Goal: Check status: Check status

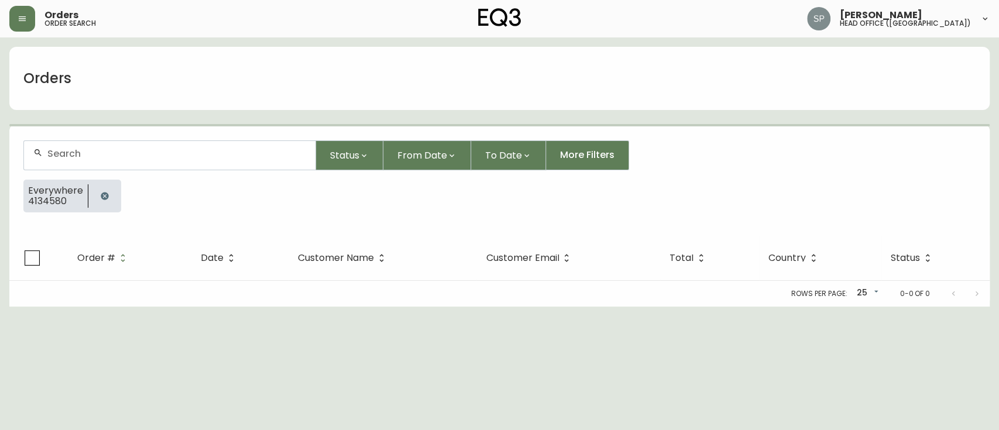
click at [116, 158] on input "text" at bounding box center [176, 153] width 259 height 11
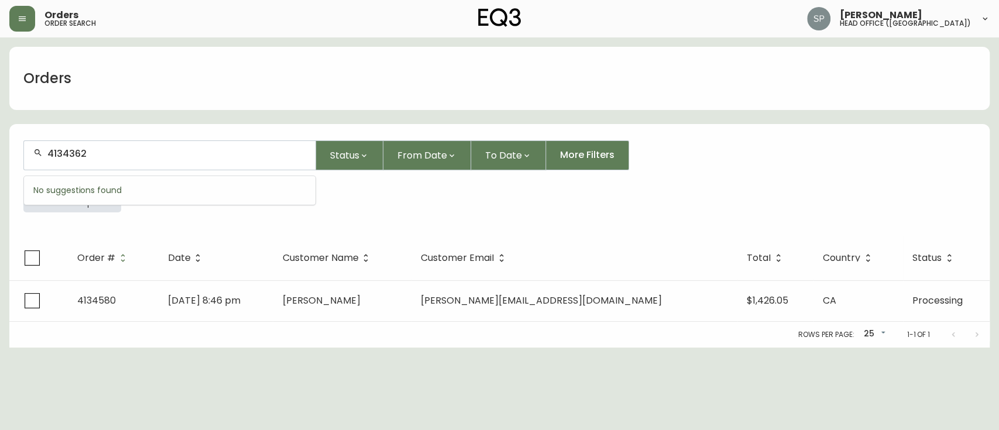
type input "4134362"
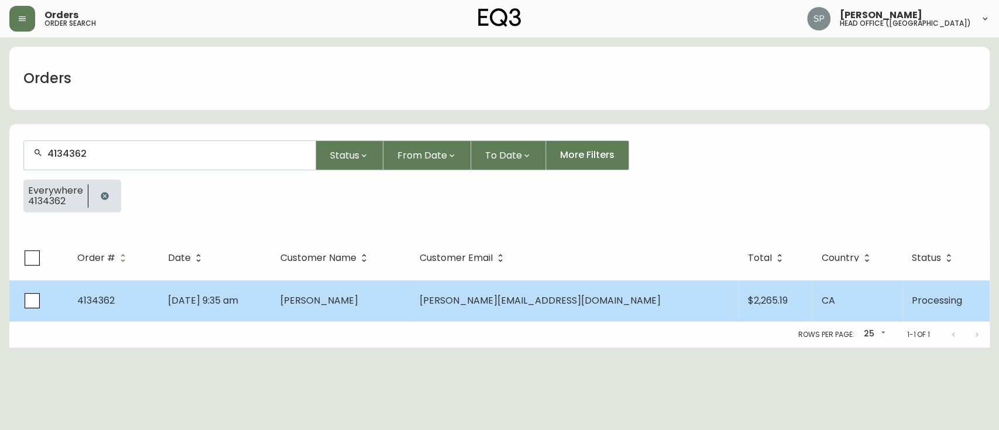
click at [271, 298] on td "[DATE] 9:35 am" at bounding box center [215, 300] width 112 height 41
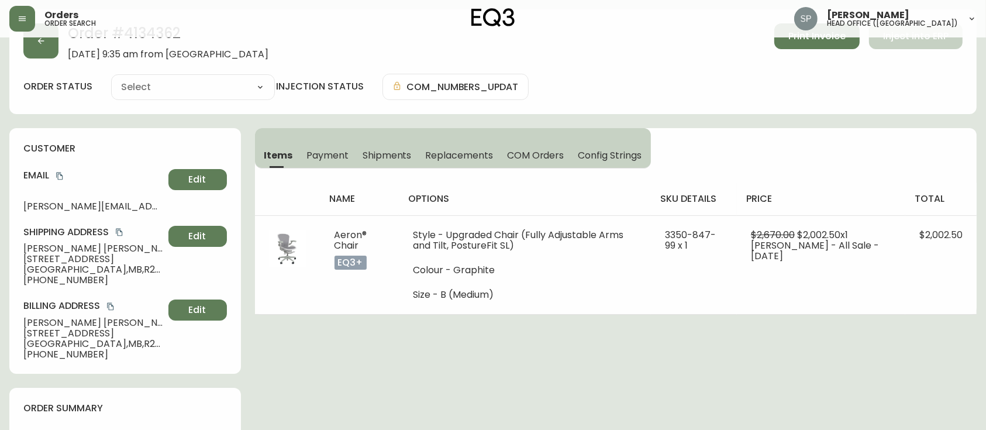
type input "Processing"
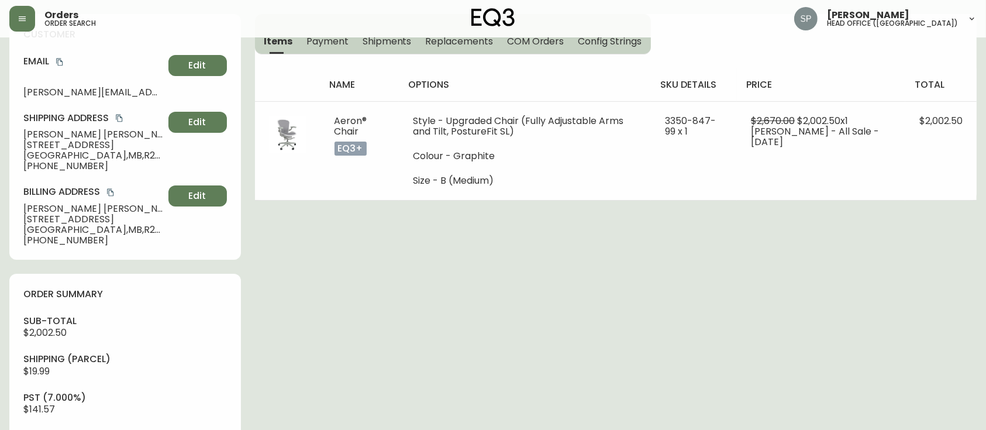
select select "PROCESSING"
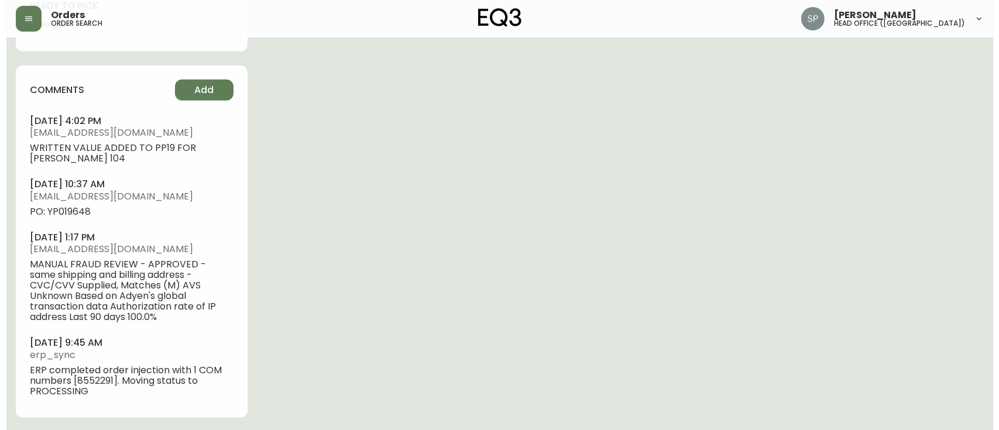
scroll to position [766, 0]
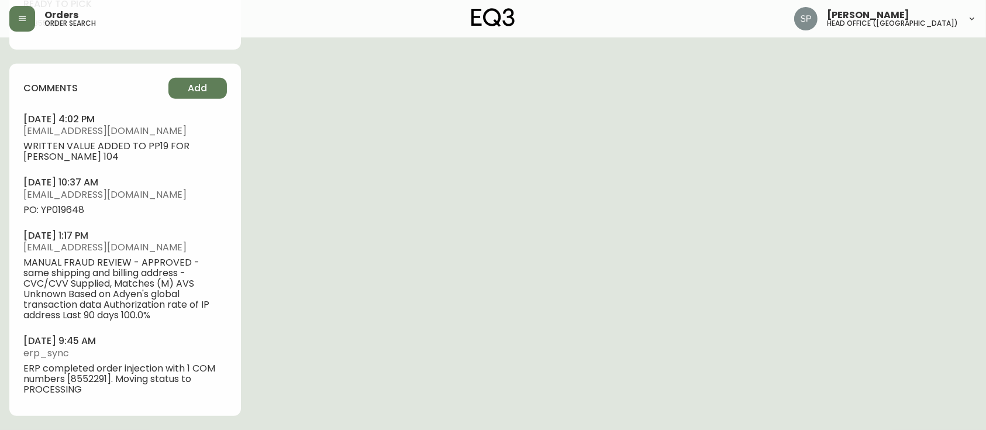
click at [70, 205] on span "PO: YP019648" at bounding box center [125, 210] width 204 height 11
copy span "YP019648"
click at [20, 29] on button "button" at bounding box center [22, 19] width 26 height 26
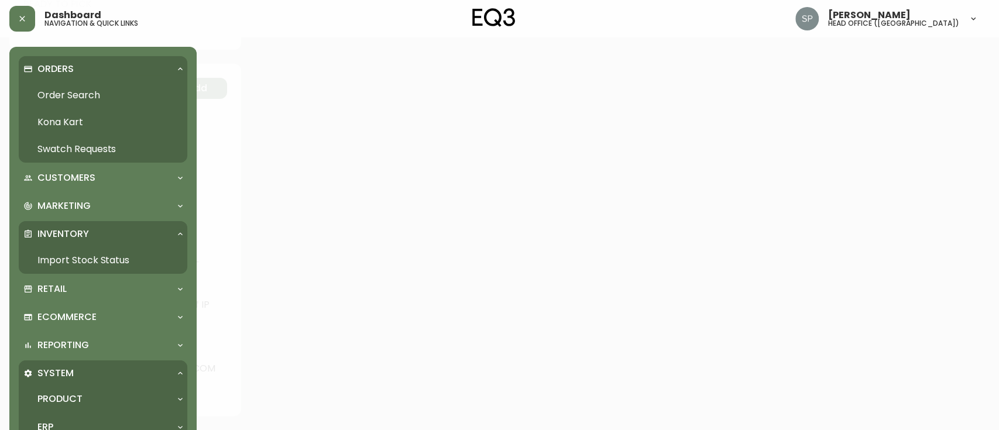
click at [64, 93] on link "Order Search" at bounding box center [103, 95] width 168 height 27
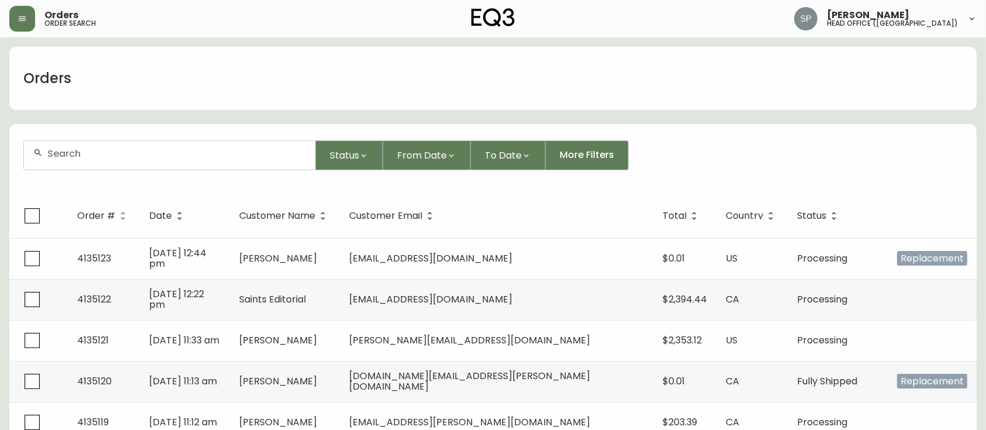
click at [135, 148] on input "text" at bounding box center [176, 153] width 259 height 11
paste input "4129212"
type input "4129212"
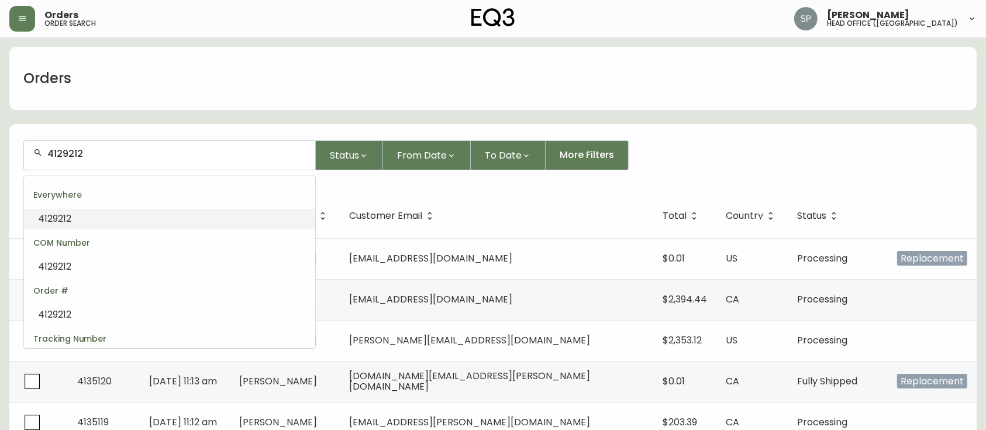
click at [143, 219] on li "4129212" at bounding box center [169, 219] width 291 height 20
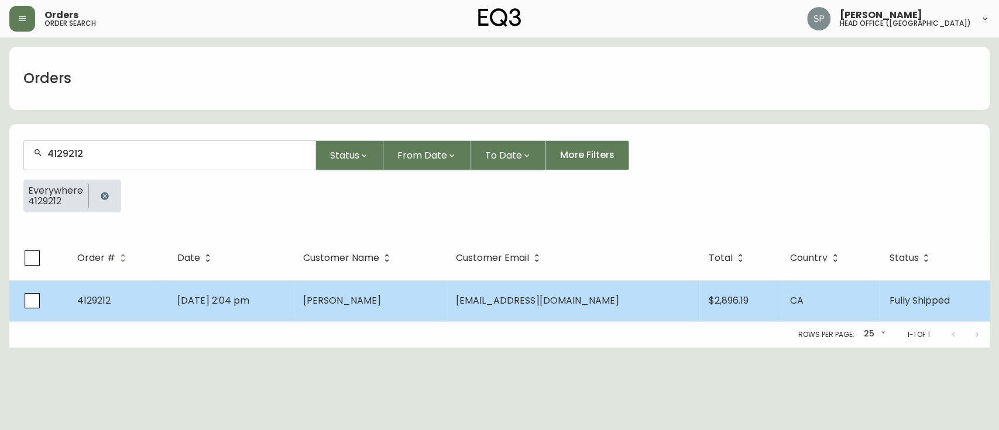
click at [367, 299] on span "[PERSON_NAME]" at bounding box center [342, 300] width 78 height 13
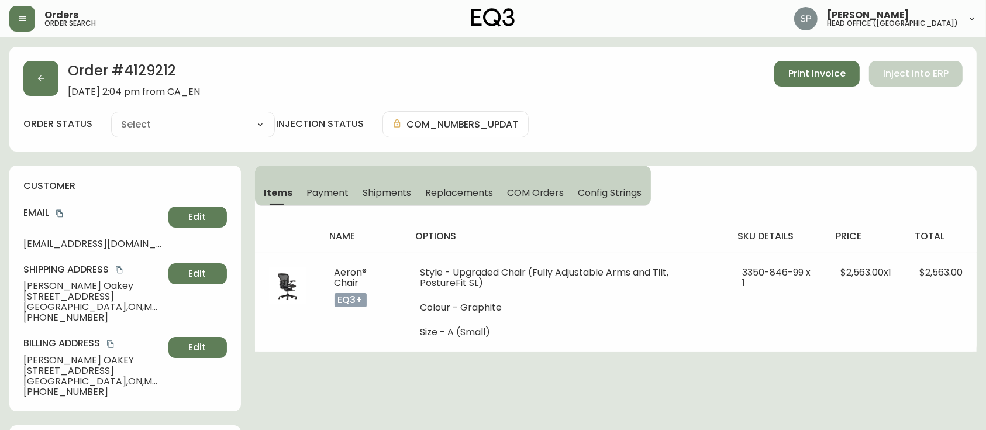
type input "Fully Shipped"
select select "FULLY_SHIPPED"
